Goal: Transaction & Acquisition: Subscribe to service/newsletter

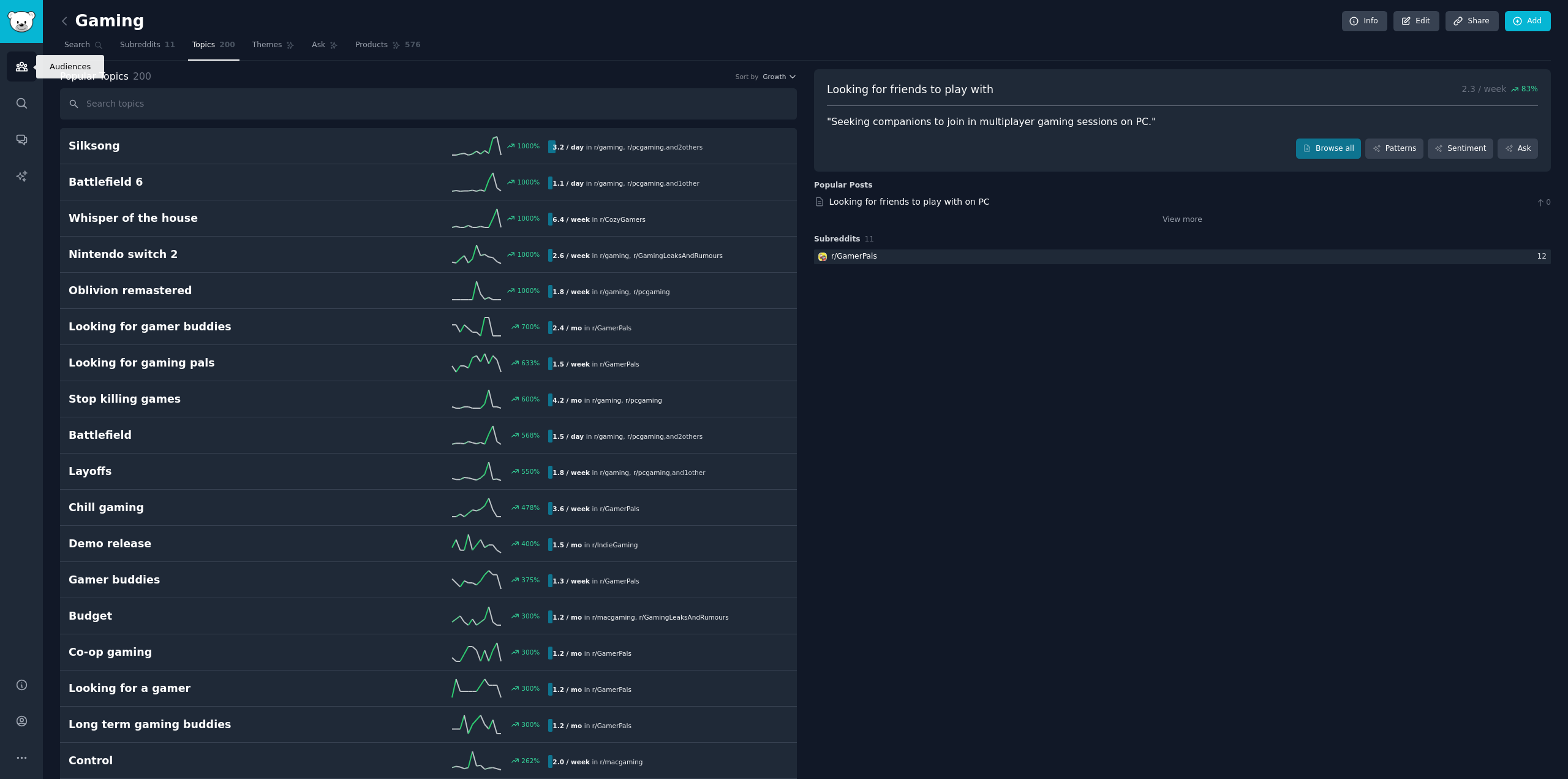
click at [27, 63] on icon "Sidebar" at bounding box center [21, 66] width 13 height 13
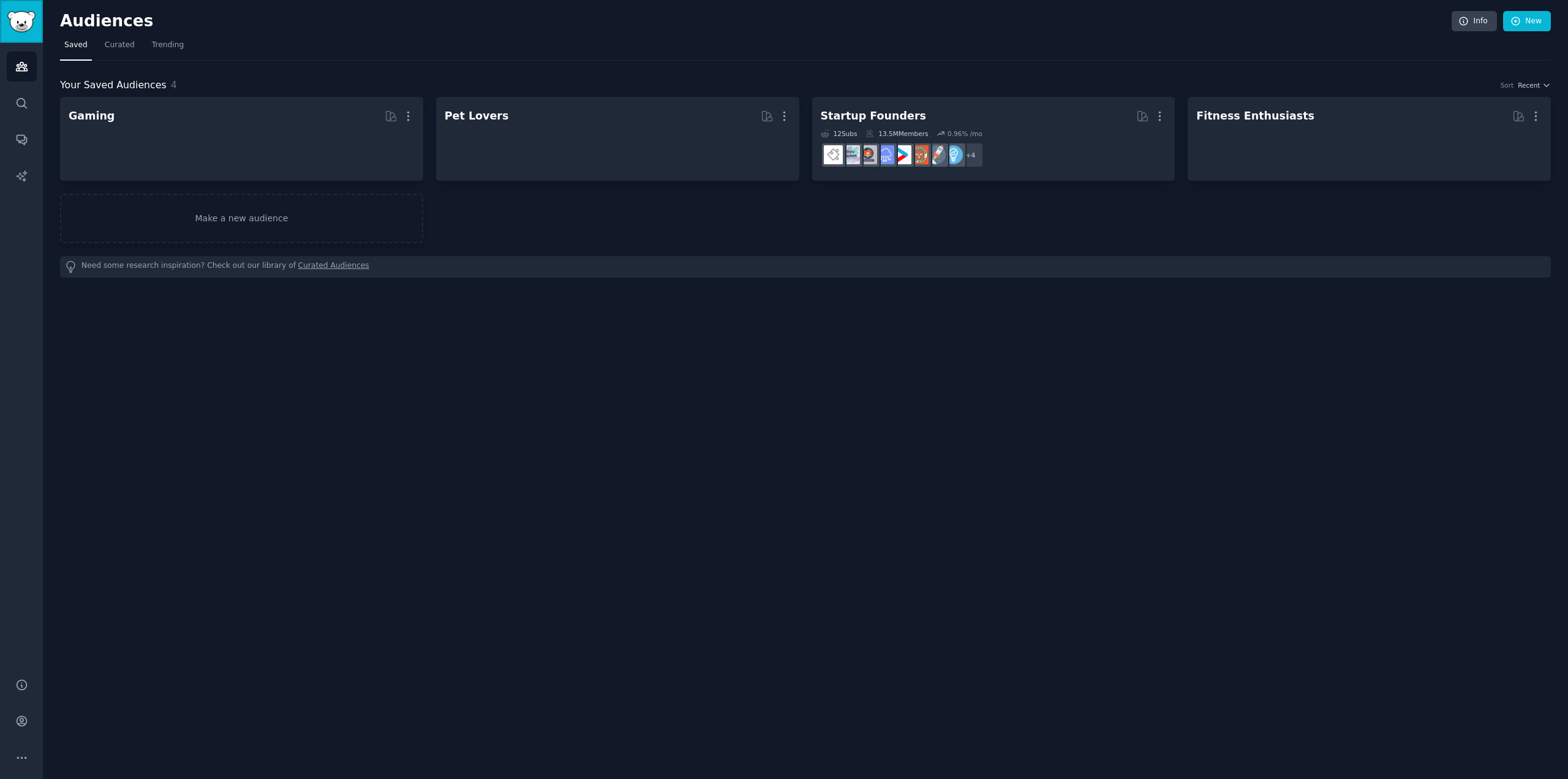
click at [20, 27] on img "Sidebar" at bounding box center [21, 21] width 28 height 21
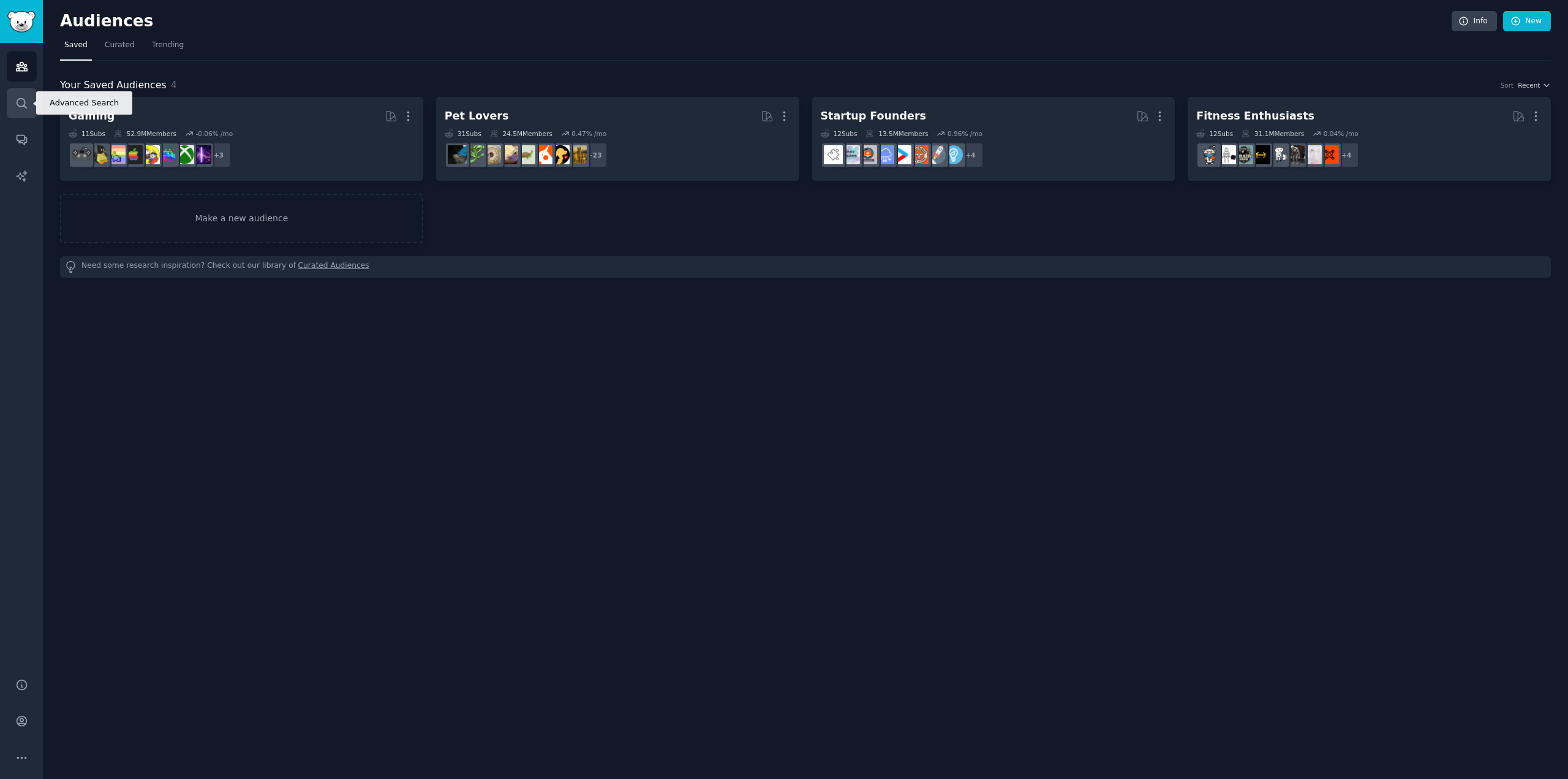
click at [24, 104] on icon "Sidebar" at bounding box center [21, 102] width 10 height 10
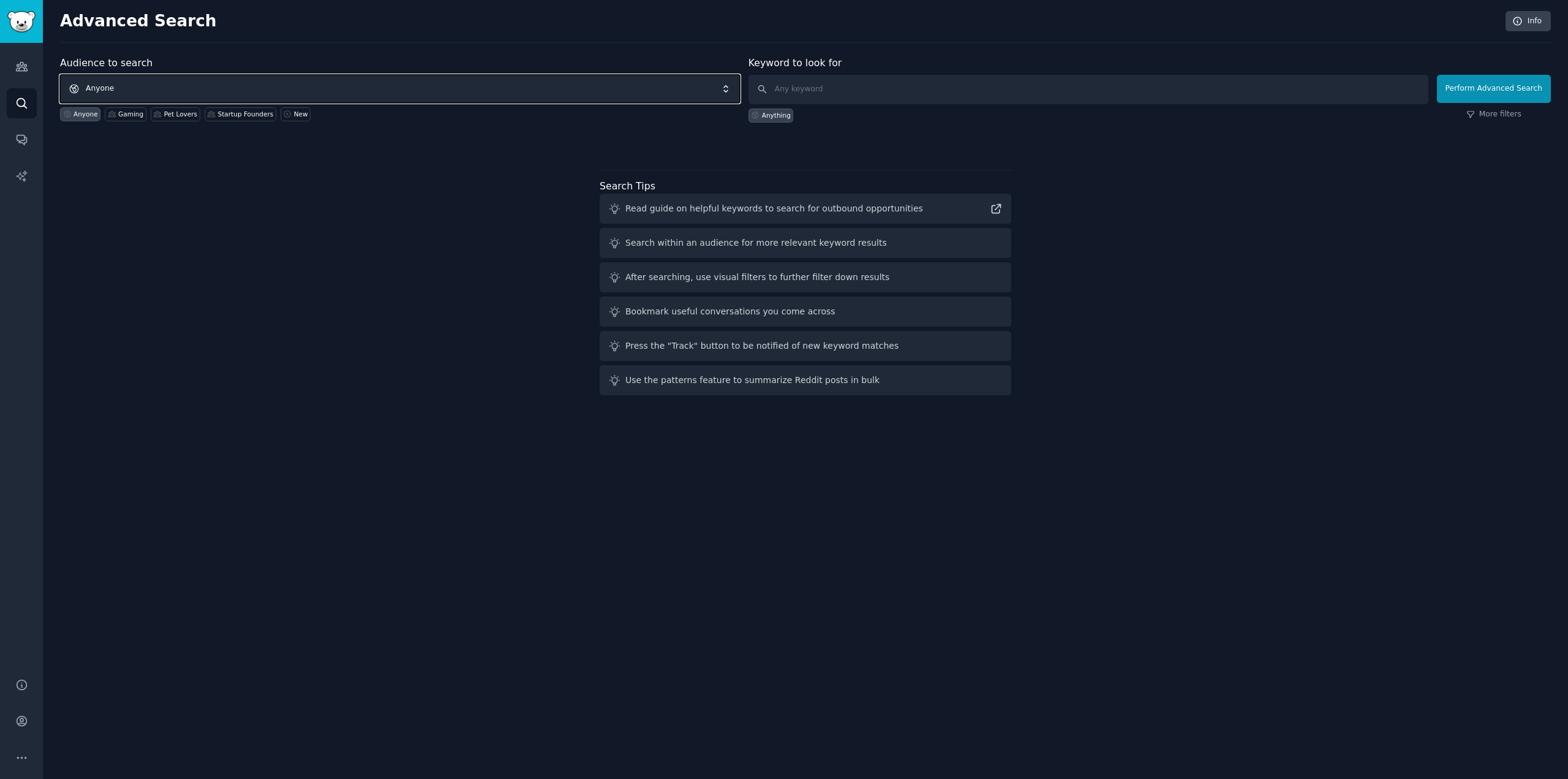
click at [461, 89] on span "Anyone" at bounding box center [400, 89] width 680 height 28
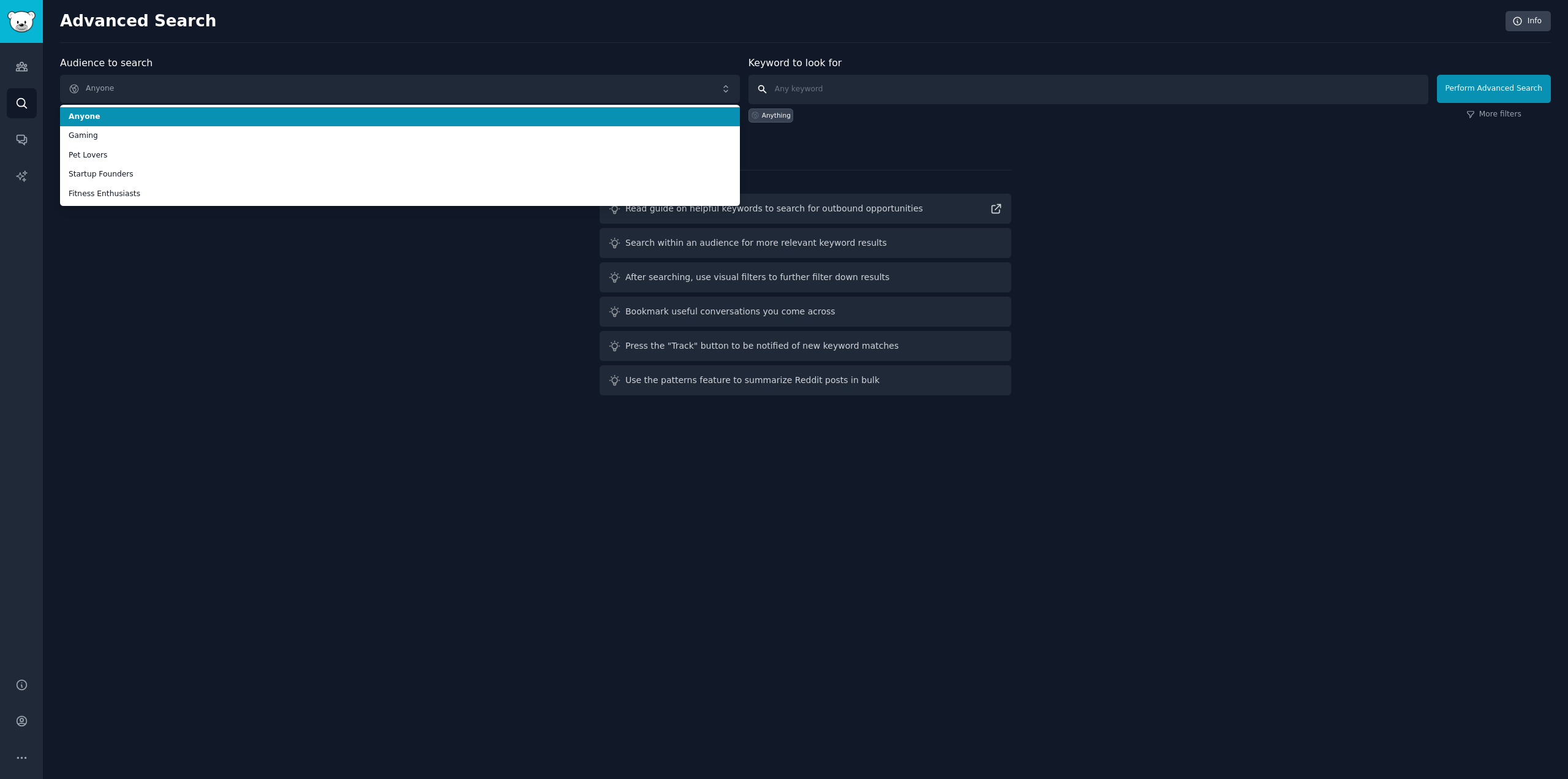
click at [907, 83] on input "text" at bounding box center [1089, 89] width 680 height 30
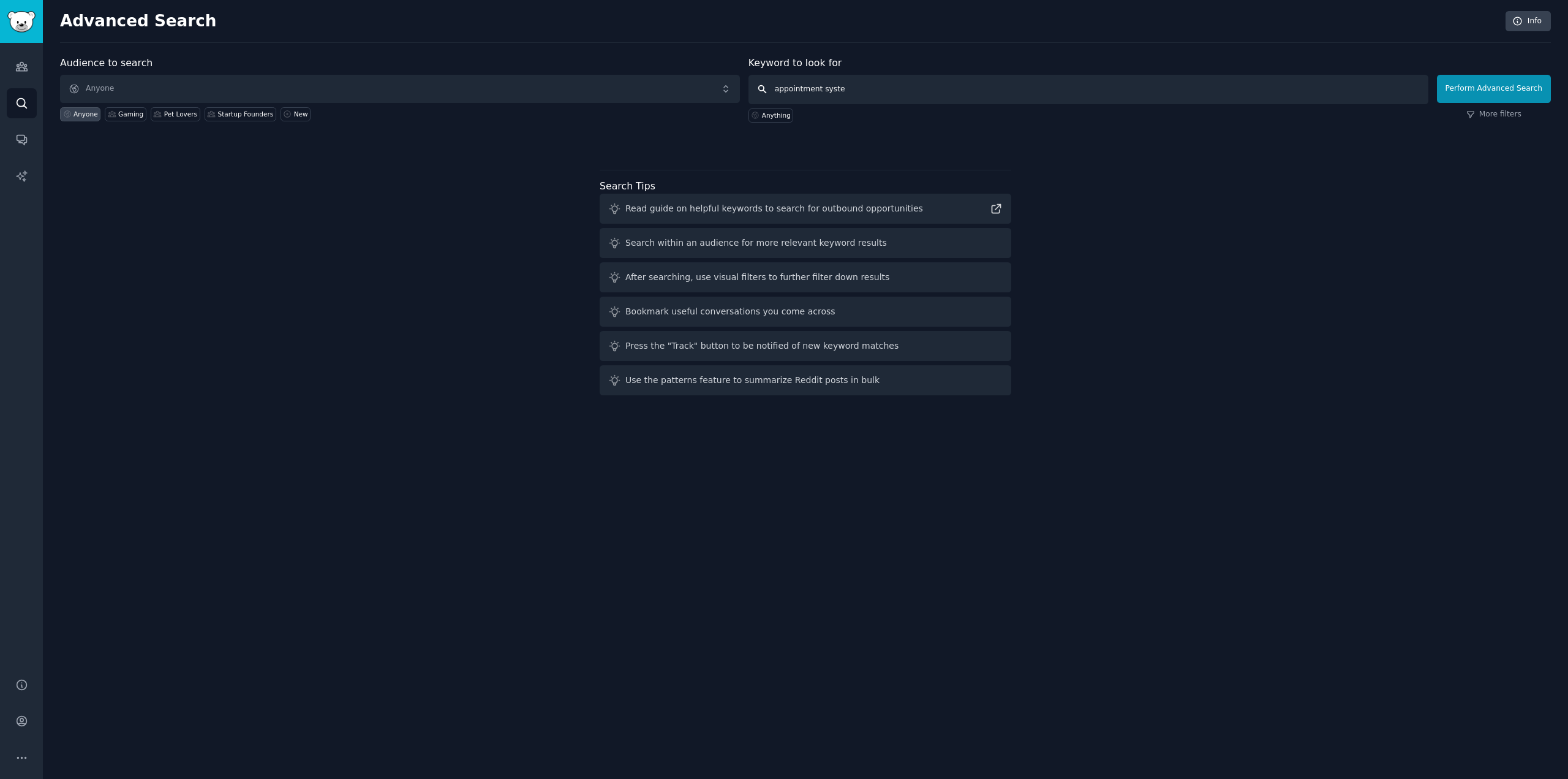
type input "appointment system"
click button "Perform Advanced Search" at bounding box center [1494, 89] width 114 height 28
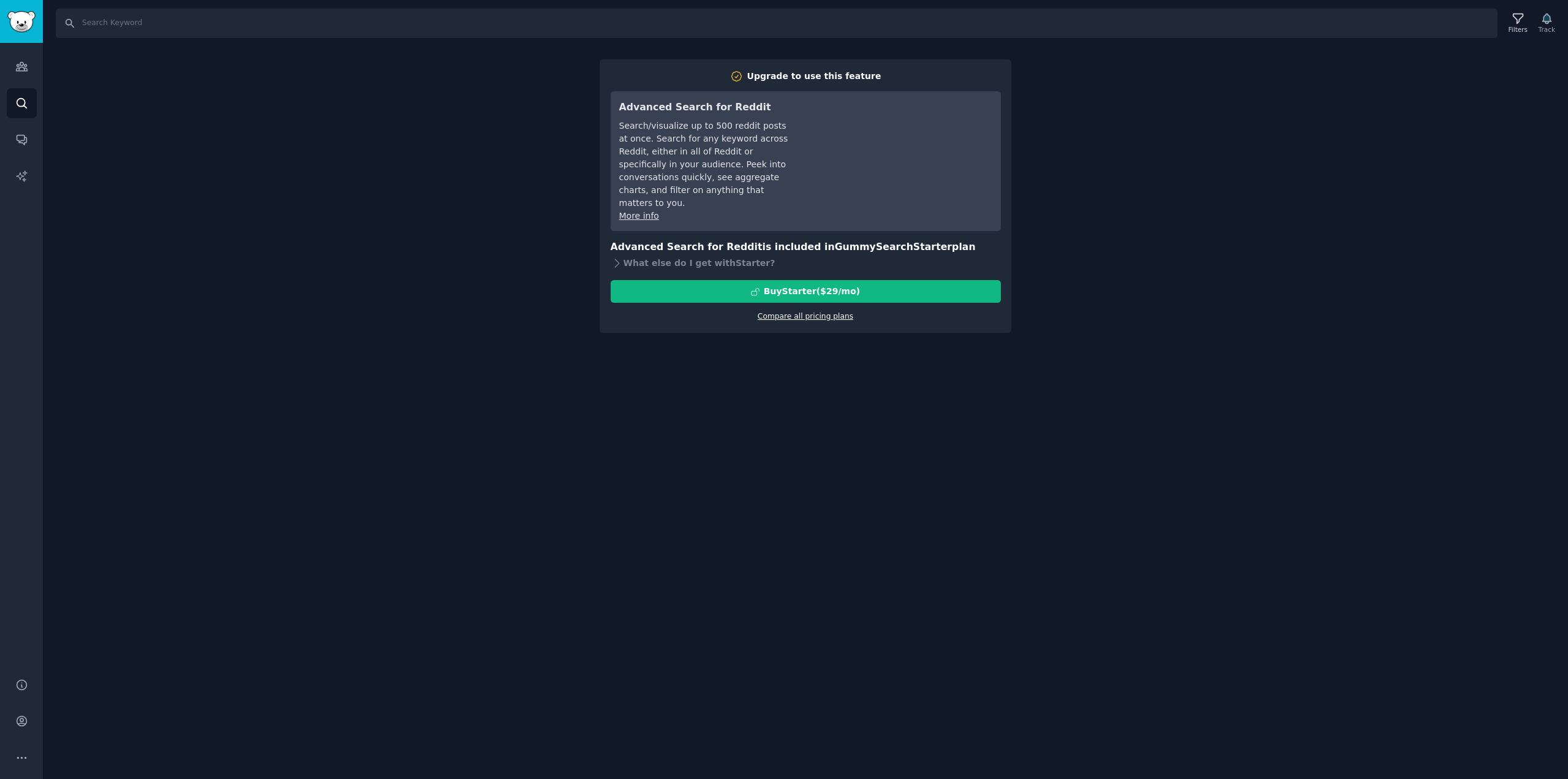
click at [827, 312] on link "Compare all pricing plans" at bounding box center [805, 315] width 95 height 8
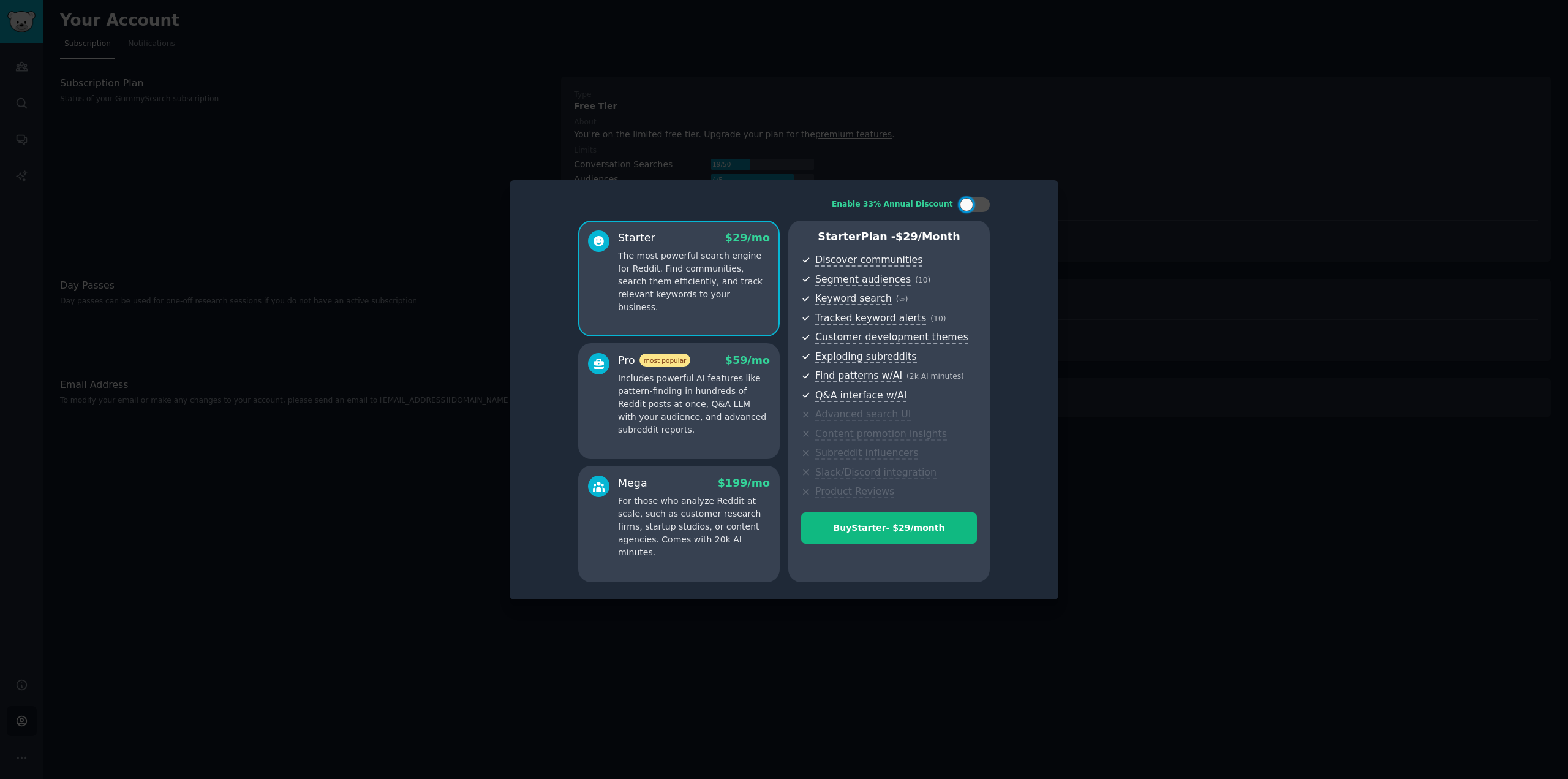
click at [1117, 159] on div at bounding box center [784, 390] width 1568 height 779
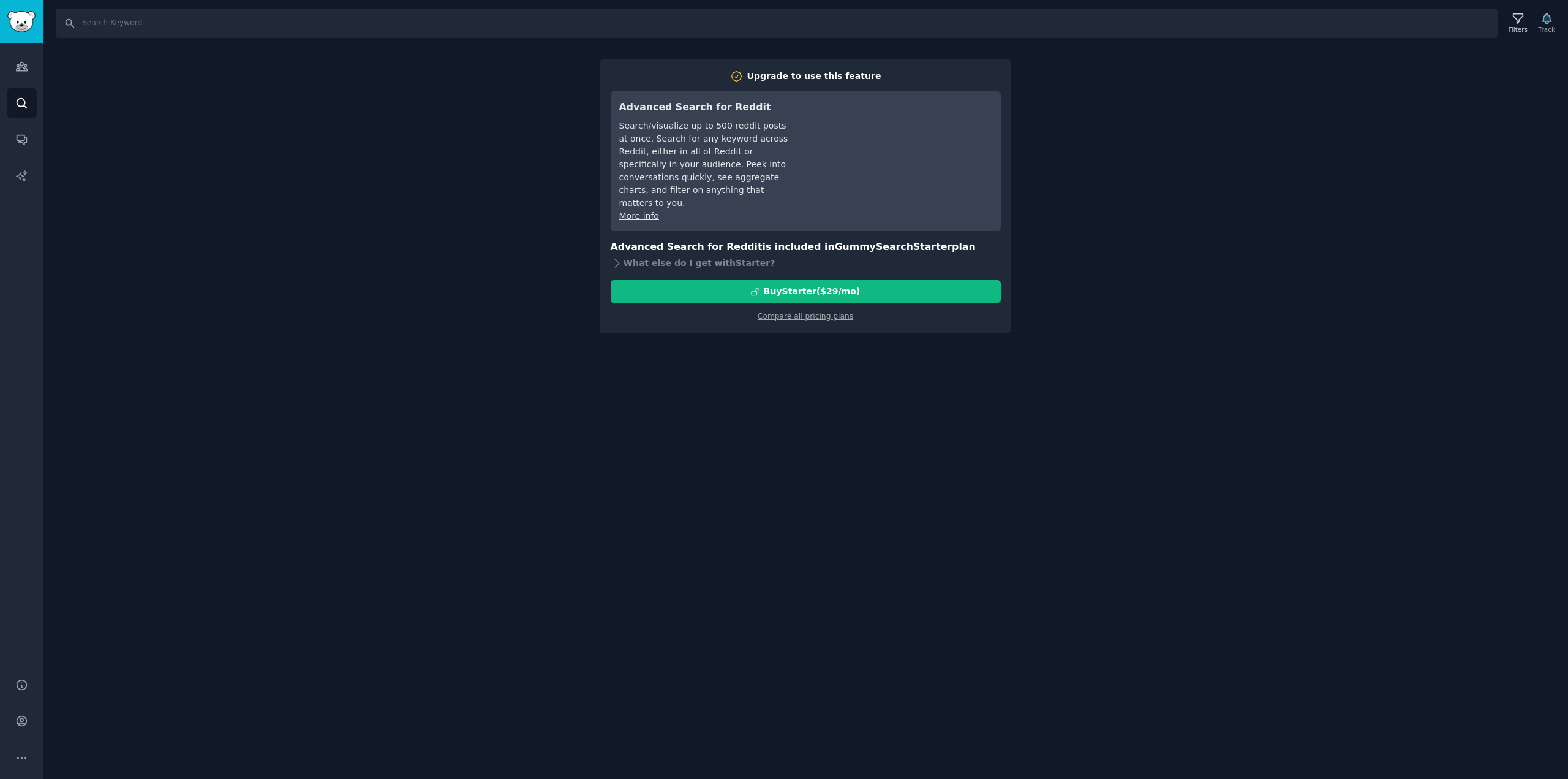
click at [186, 203] on div "Search Filters Track Upgrade to use this feature Advanced Search for Reddit Sea…" at bounding box center [805, 390] width 1525 height 779
